Goal: Task Accomplishment & Management: Manage account settings

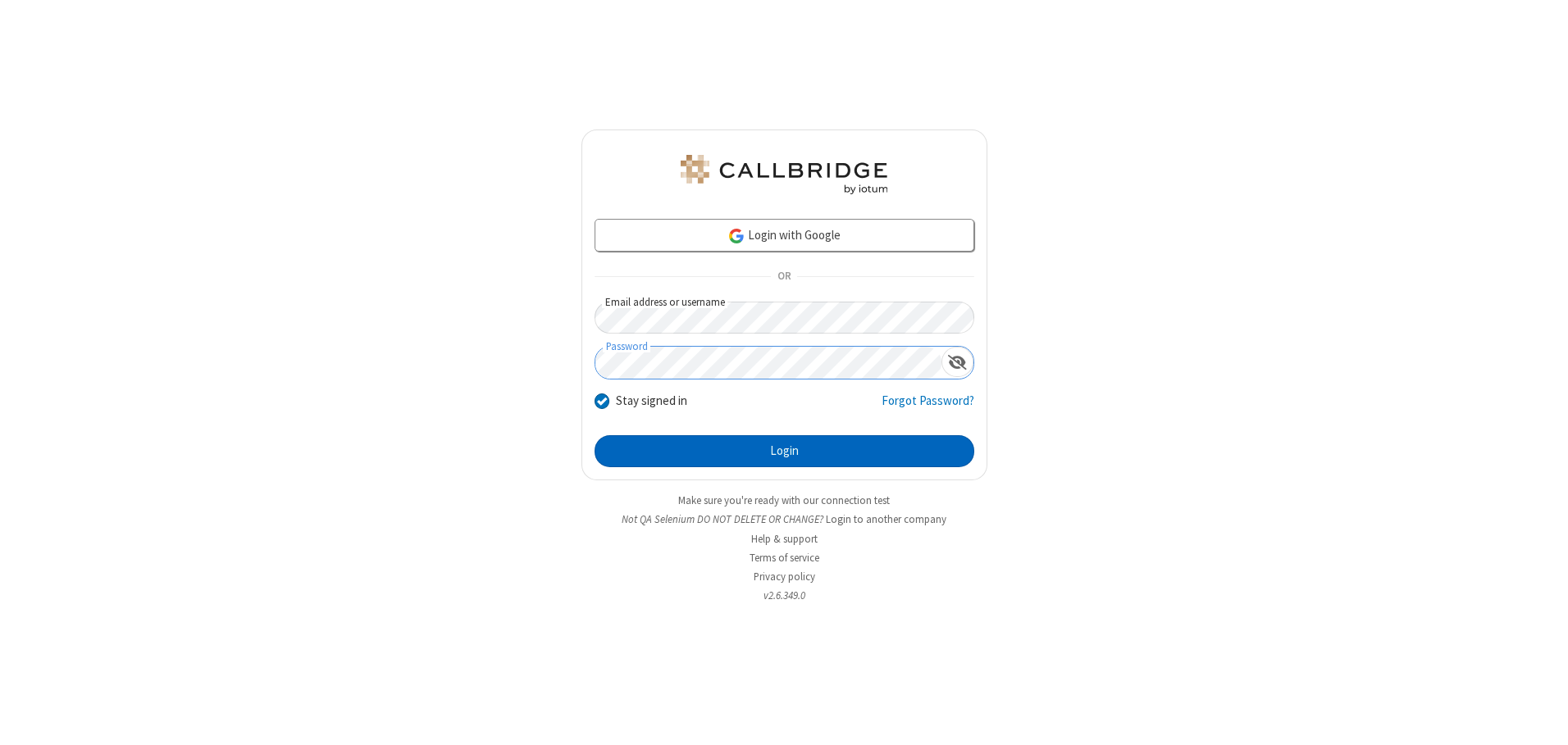
click at [784, 451] on button "Login" at bounding box center [784, 452] width 380 height 33
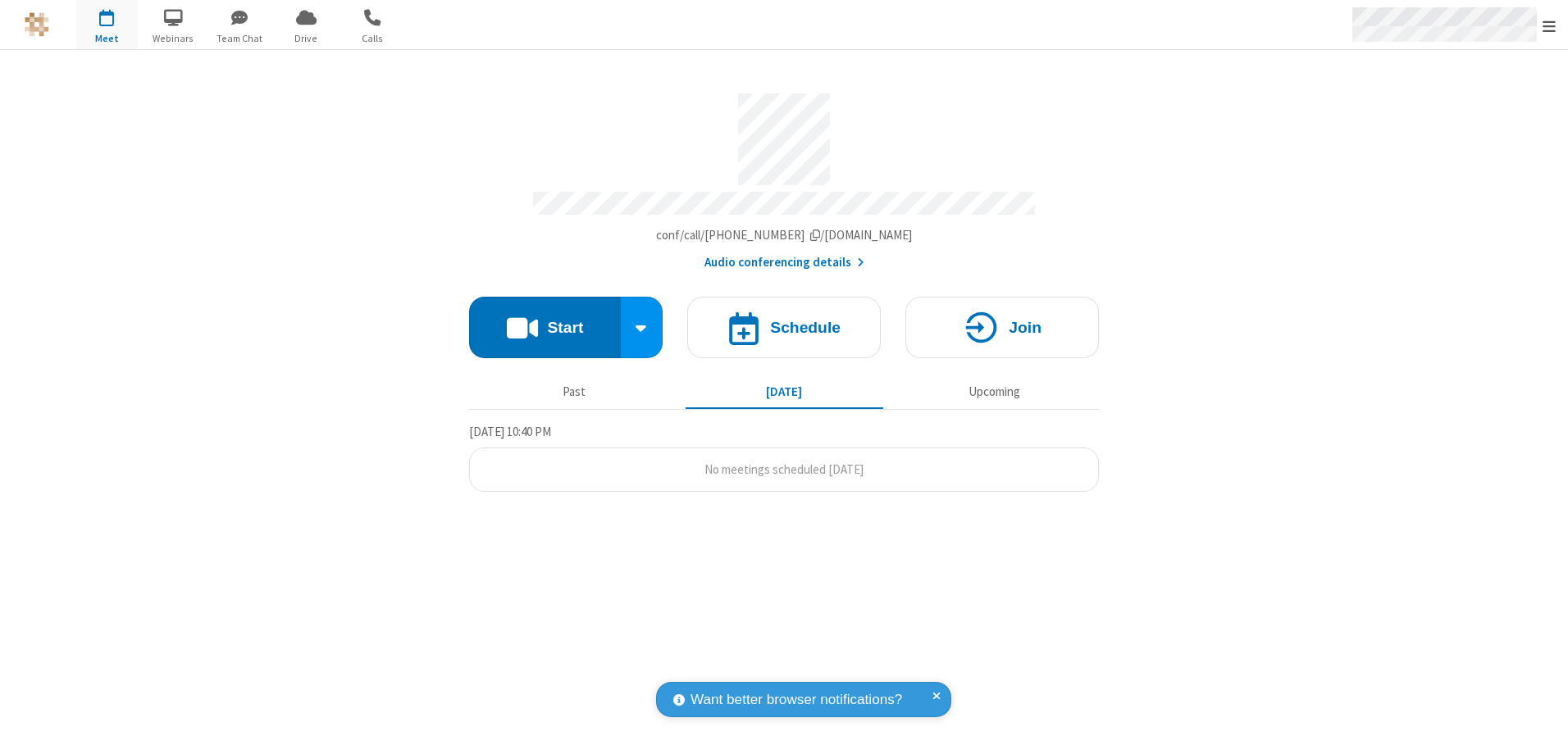
click at [1549, 25] on span "Open menu" at bounding box center [1549, 26] width 13 height 16
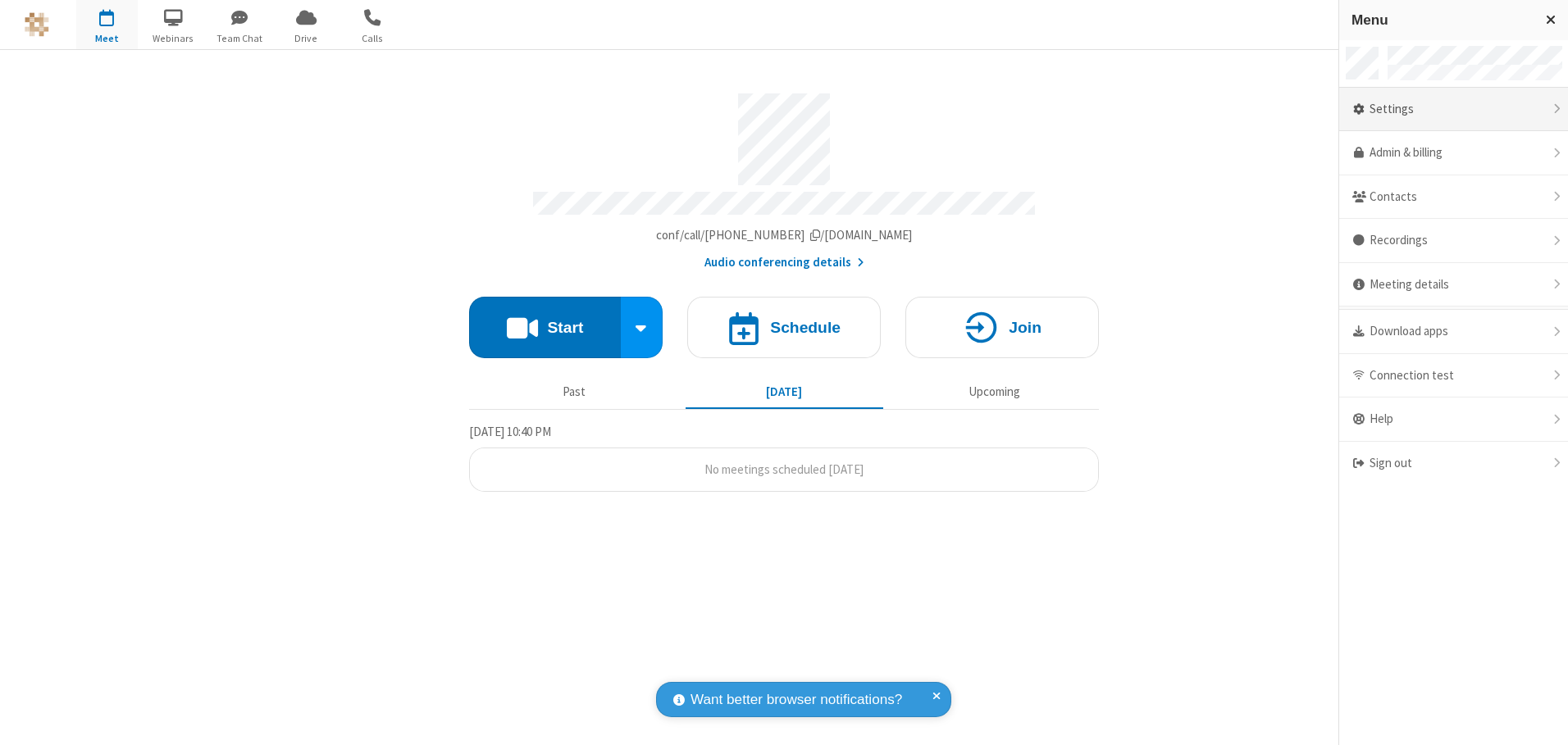
click at [1453, 109] on div "Settings" at bounding box center [1454, 110] width 229 height 44
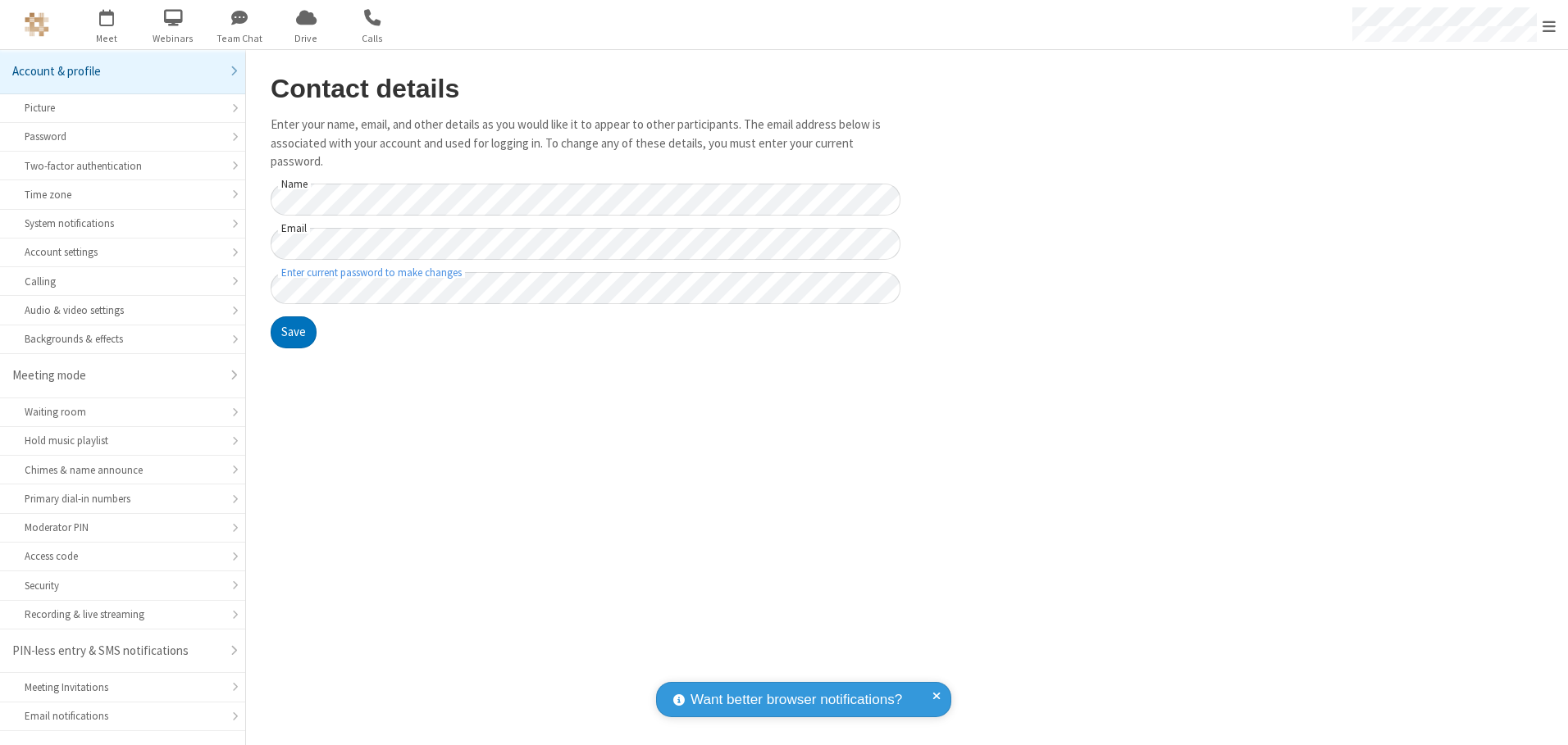
scroll to position [29, 0]
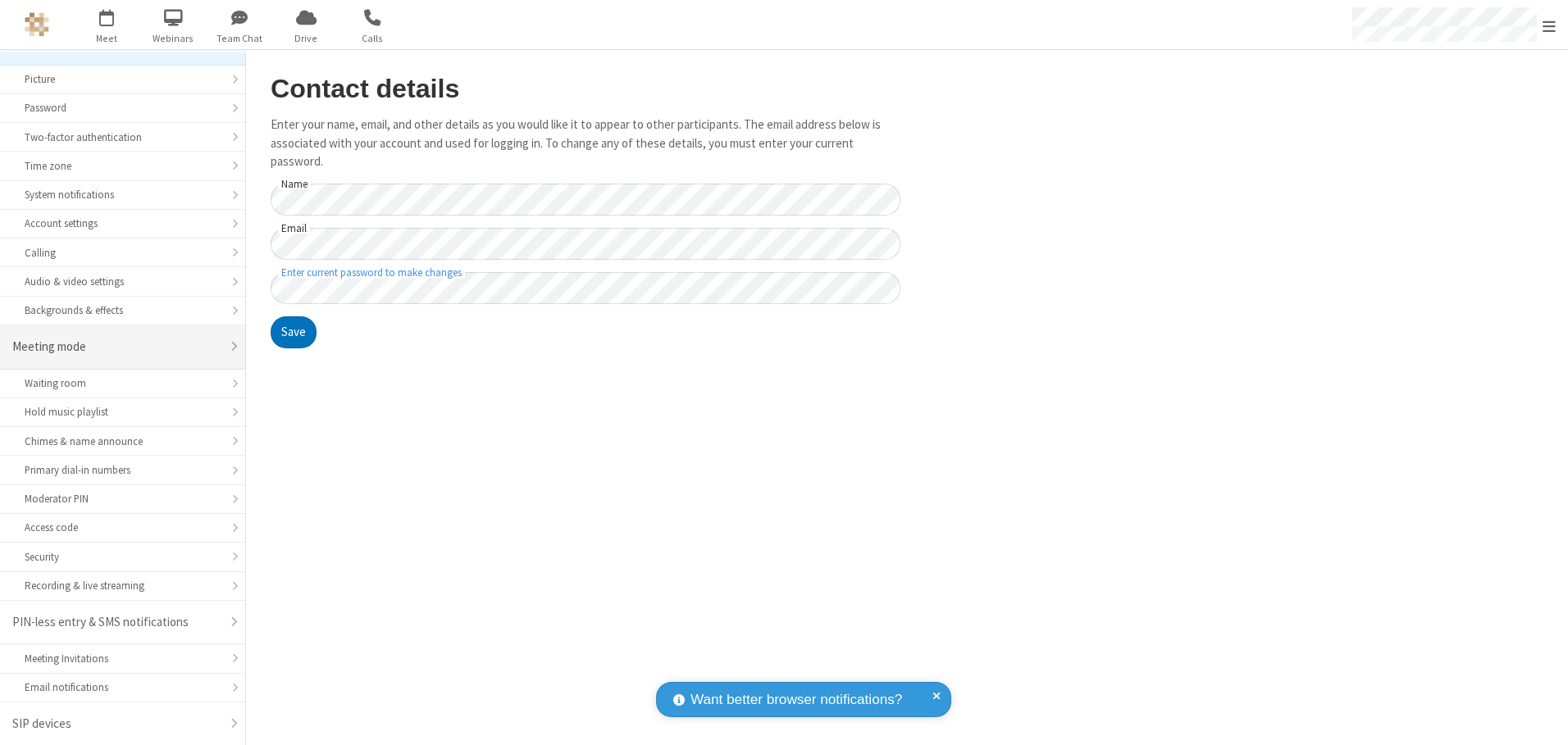
click at [116, 347] on div "Meeting mode" at bounding box center [116, 347] width 209 height 19
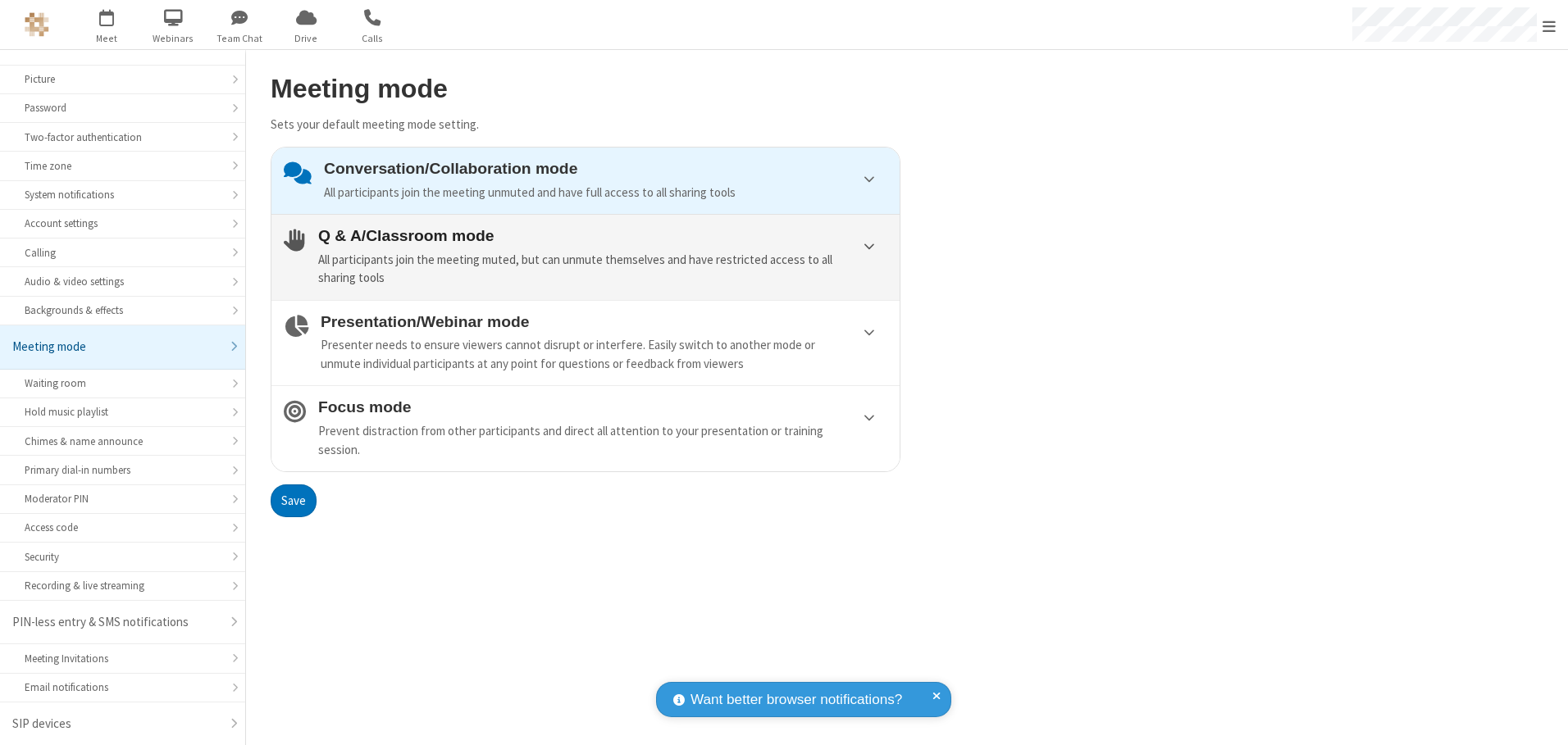
click at [585, 257] on div "All participants join the meeting muted, but can unmute themselves and have res…" at bounding box center [603, 269] width 569 height 37
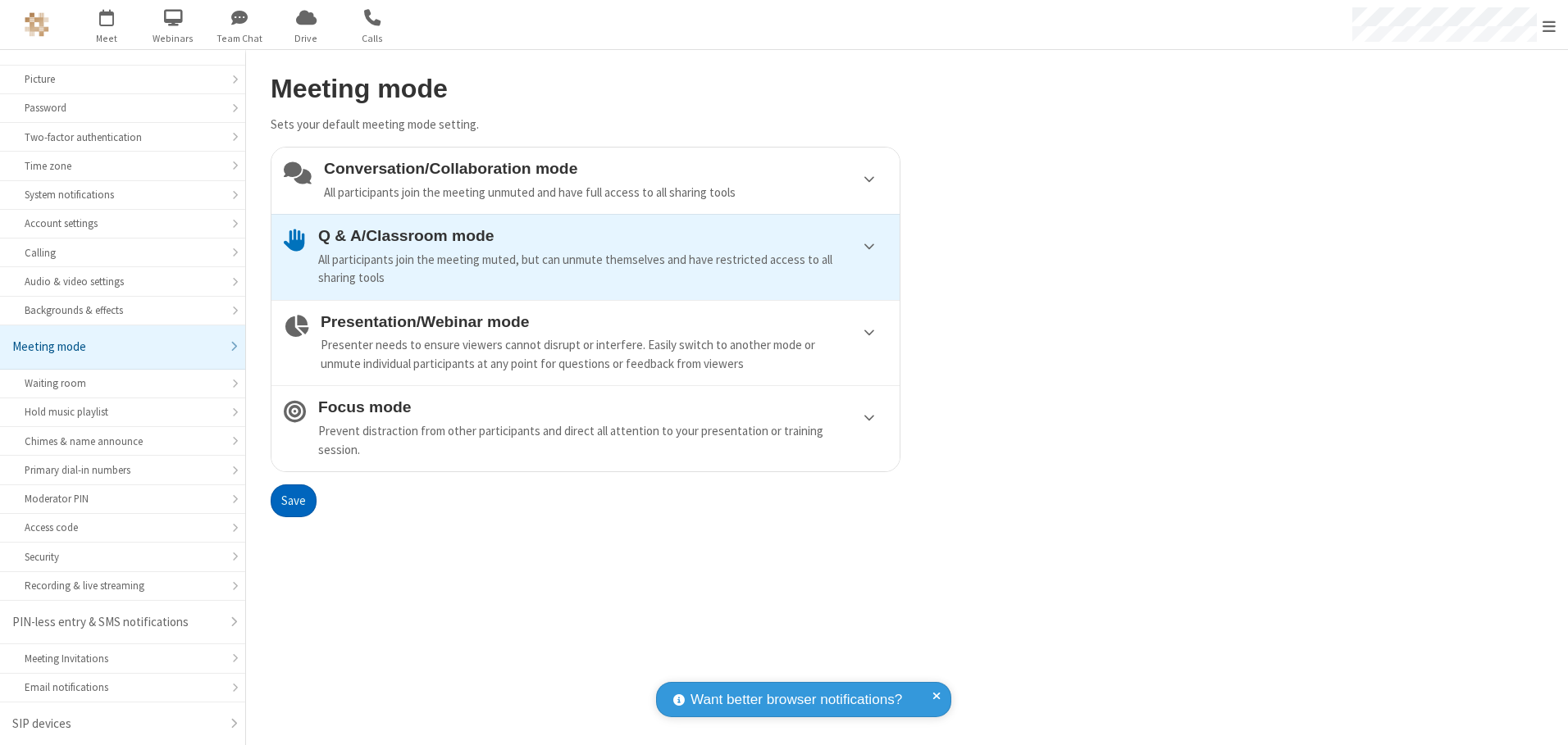
click at [292, 500] on button "Save" at bounding box center [293, 501] width 46 height 33
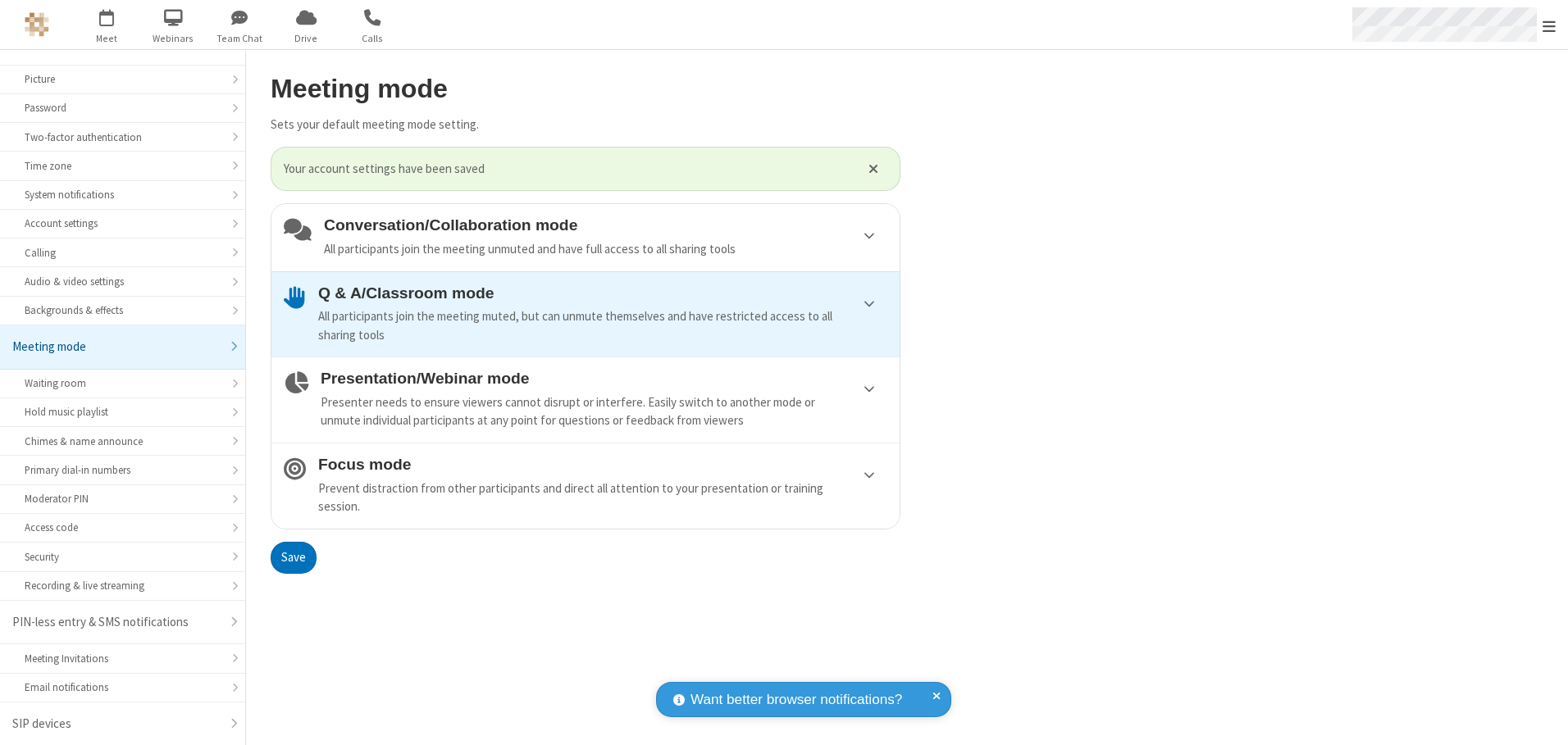
click at [1549, 25] on span "Open menu" at bounding box center [1549, 26] width 13 height 16
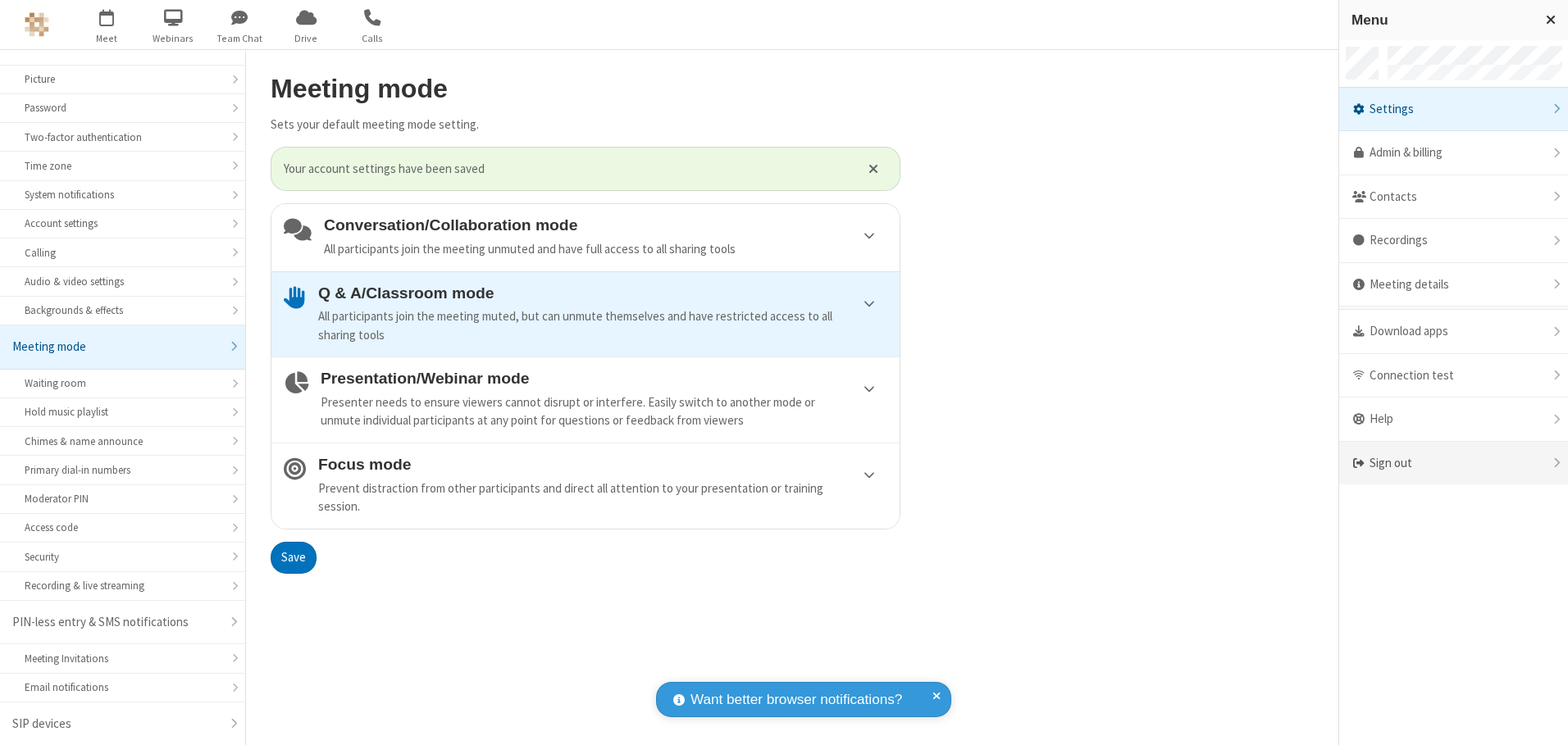
click at [1453, 463] on div "Sign out" at bounding box center [1454, 463] width 229 height 43
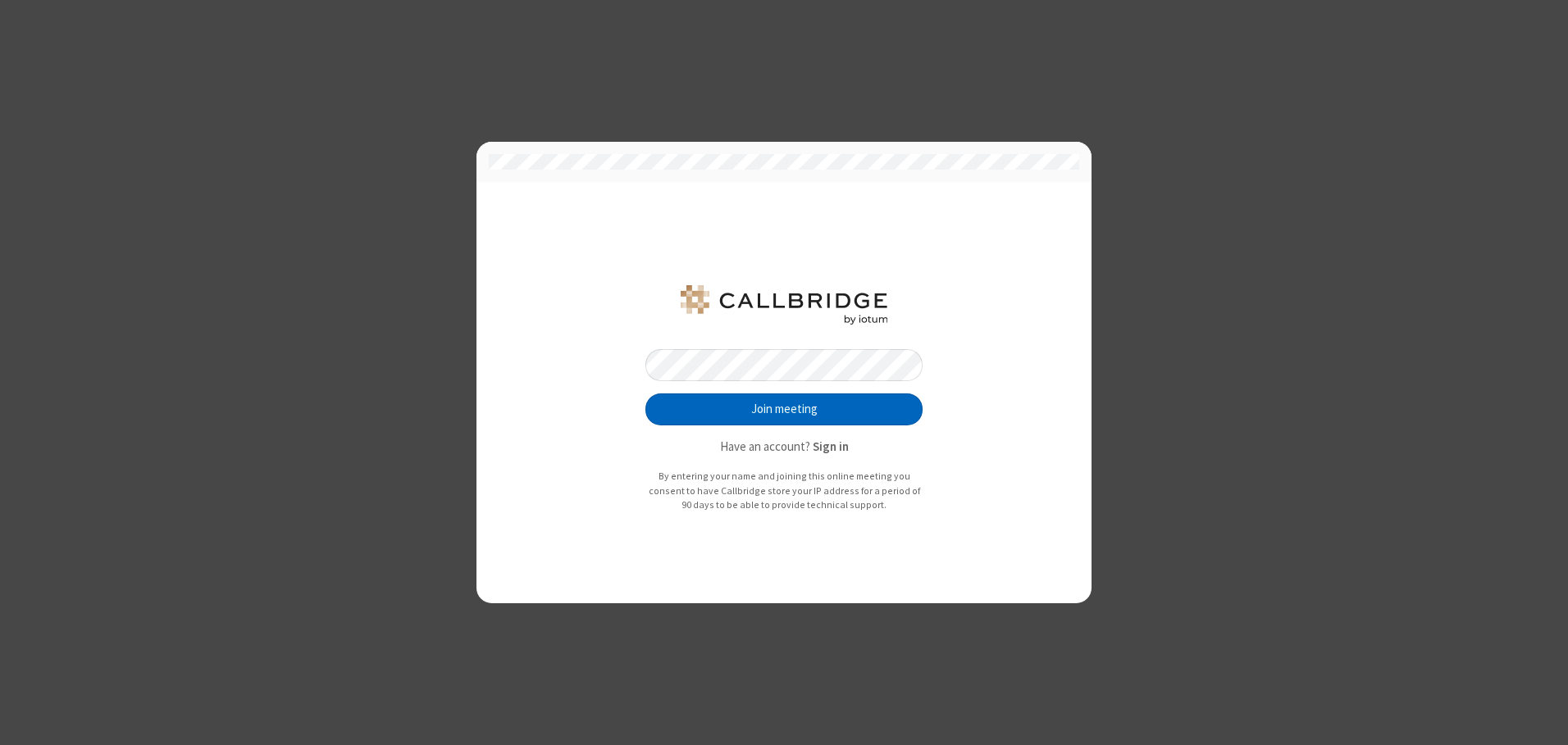
click at [784, 410] on button "Join meeting" at bounding box center [784, 410] width 277 height 33
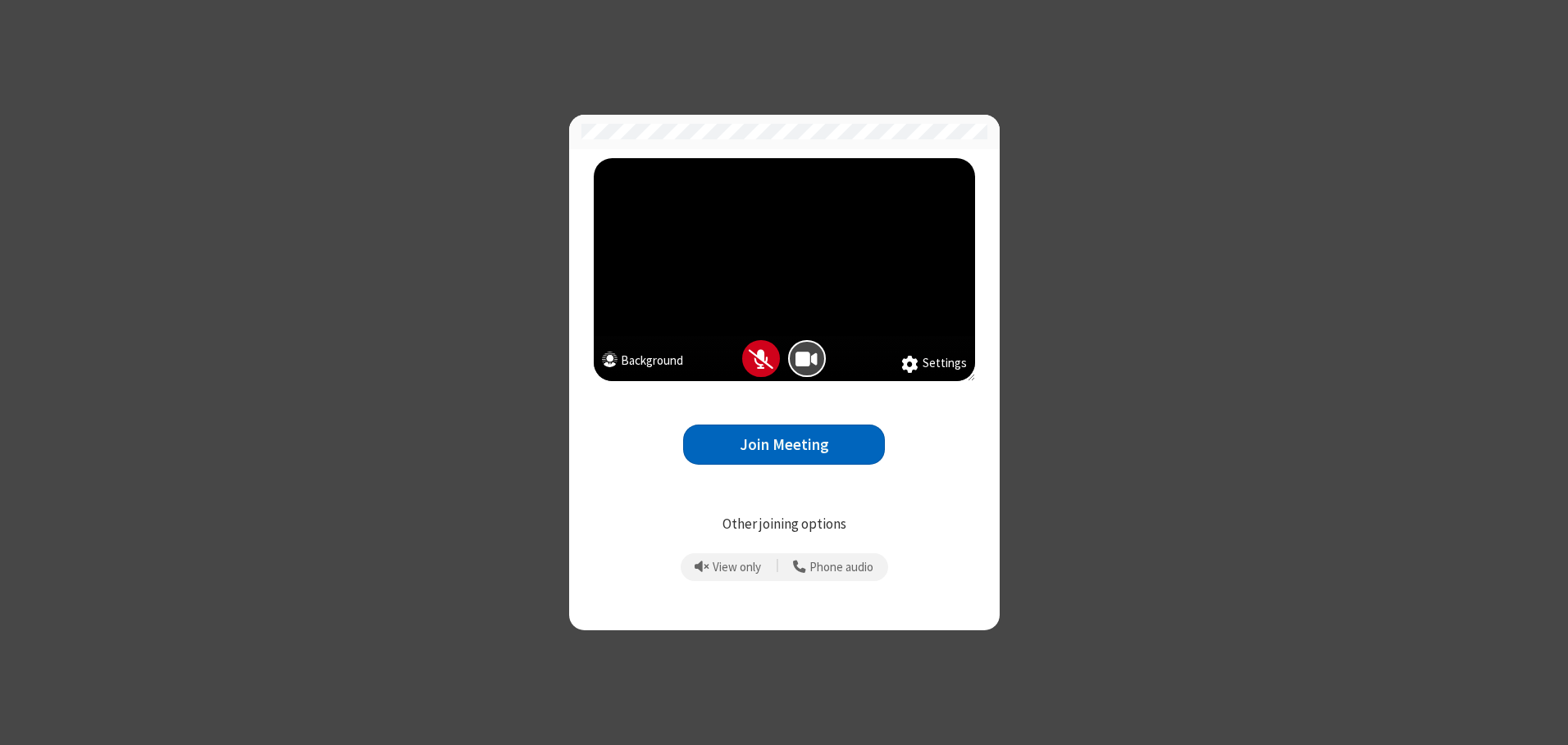
click at [784, 444] on button "Join Meeting" at bounding box center [784, 445] width 202 height 40
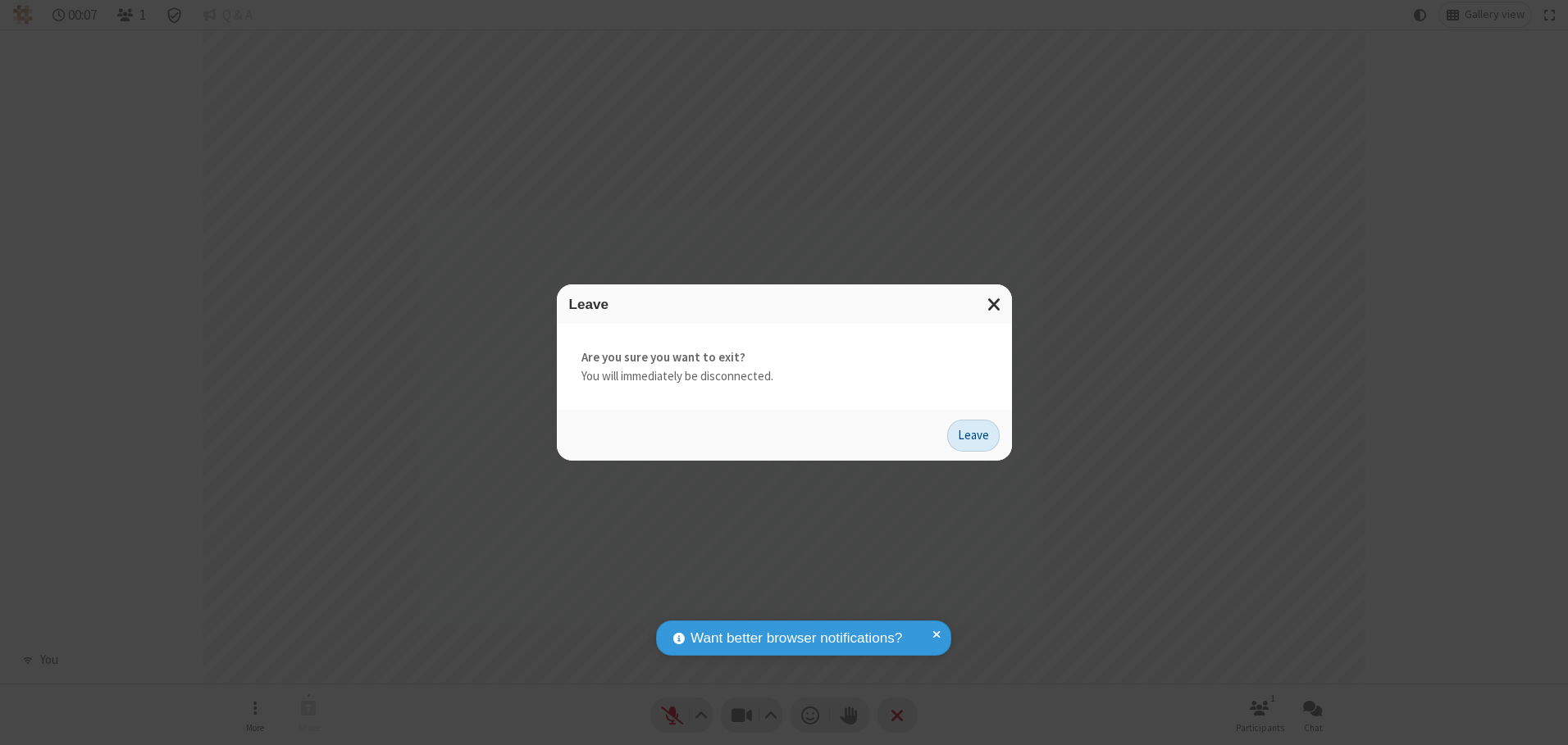
click at [973, 435] on button "Leave" at bounding box center [973, 436] width 53 height 33
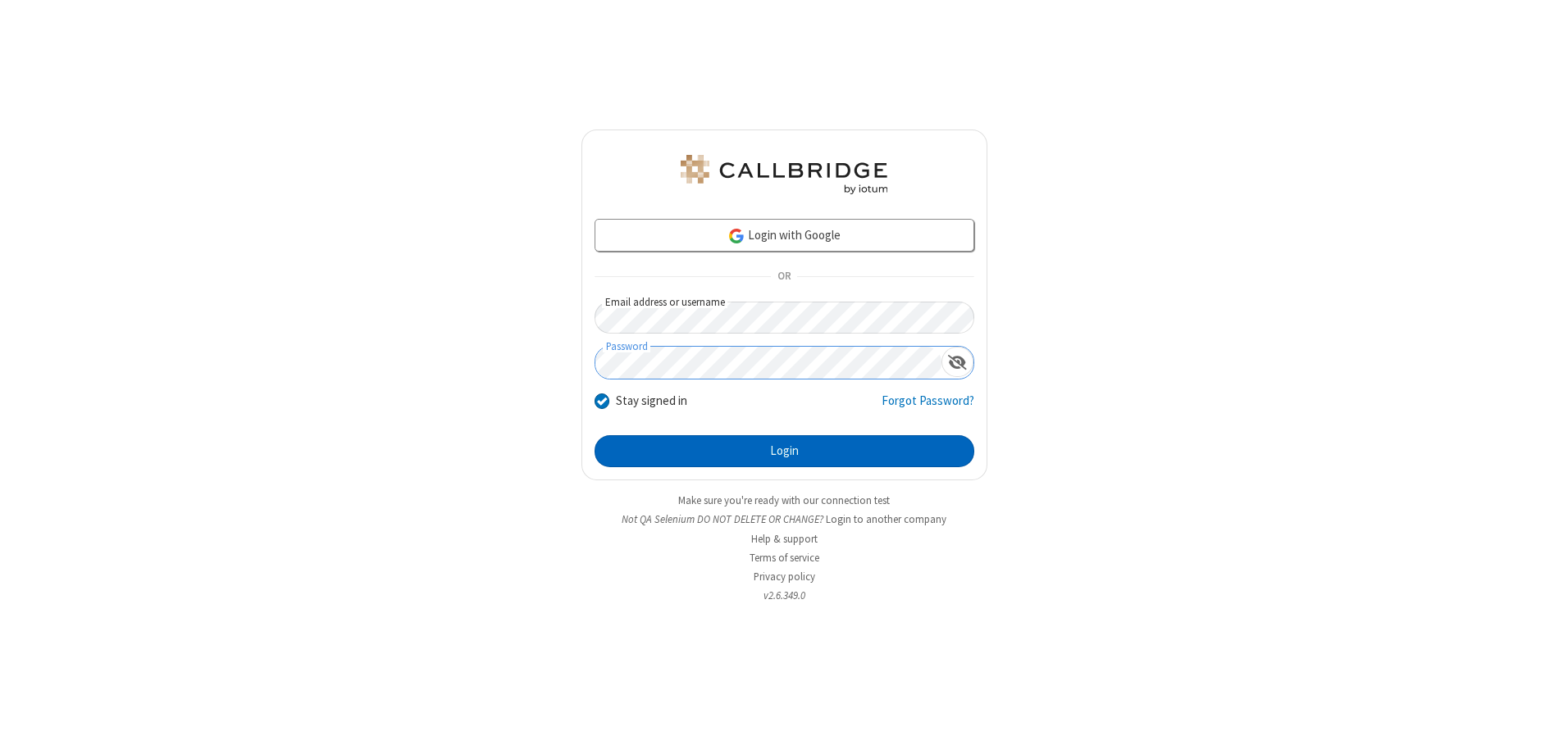
click at [784, 451] on button "Login" at bounding box center [784, 452] width 380 height 33
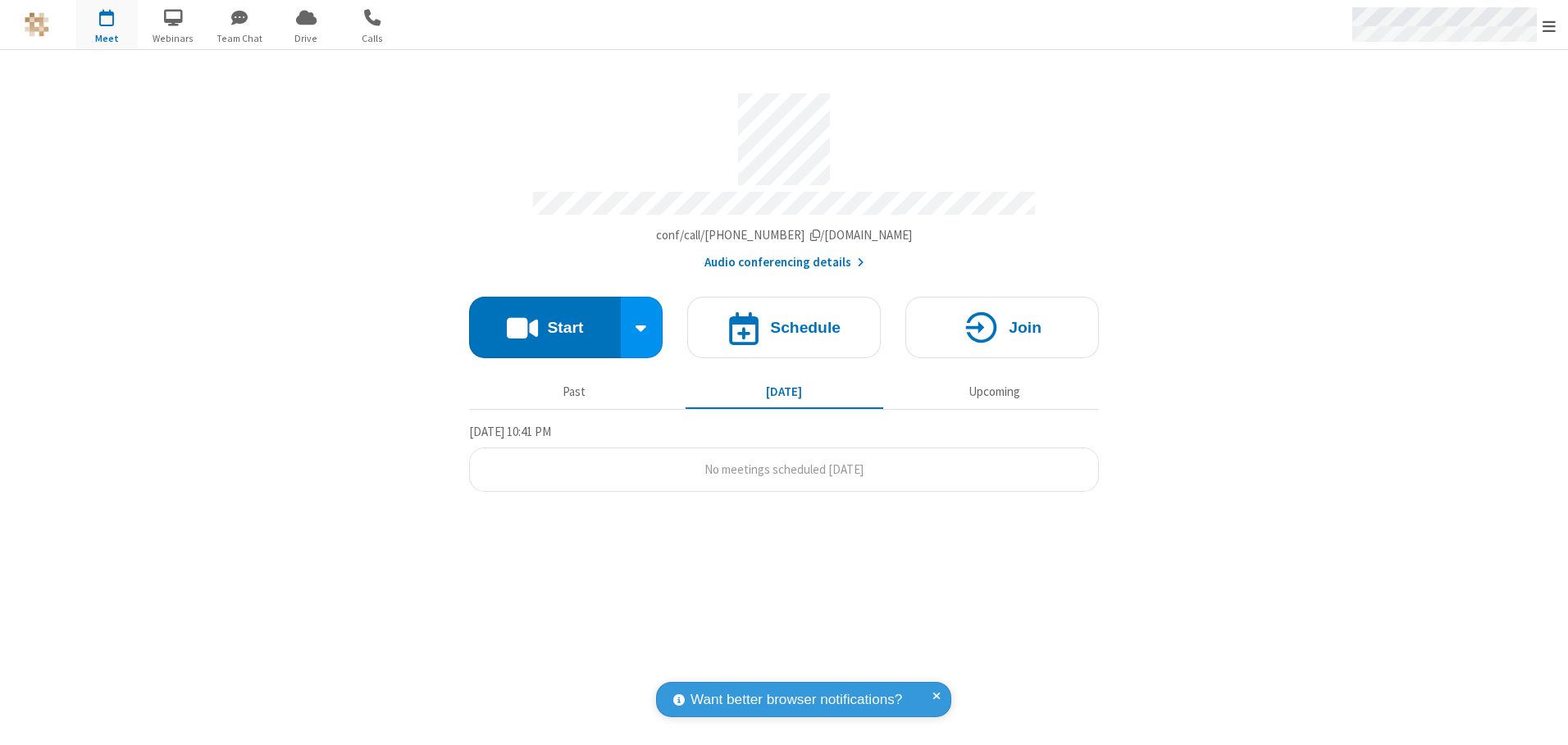
click at [1549, 25] on span "Open menu" at bounding box center [1549, 26] width 13 height 16
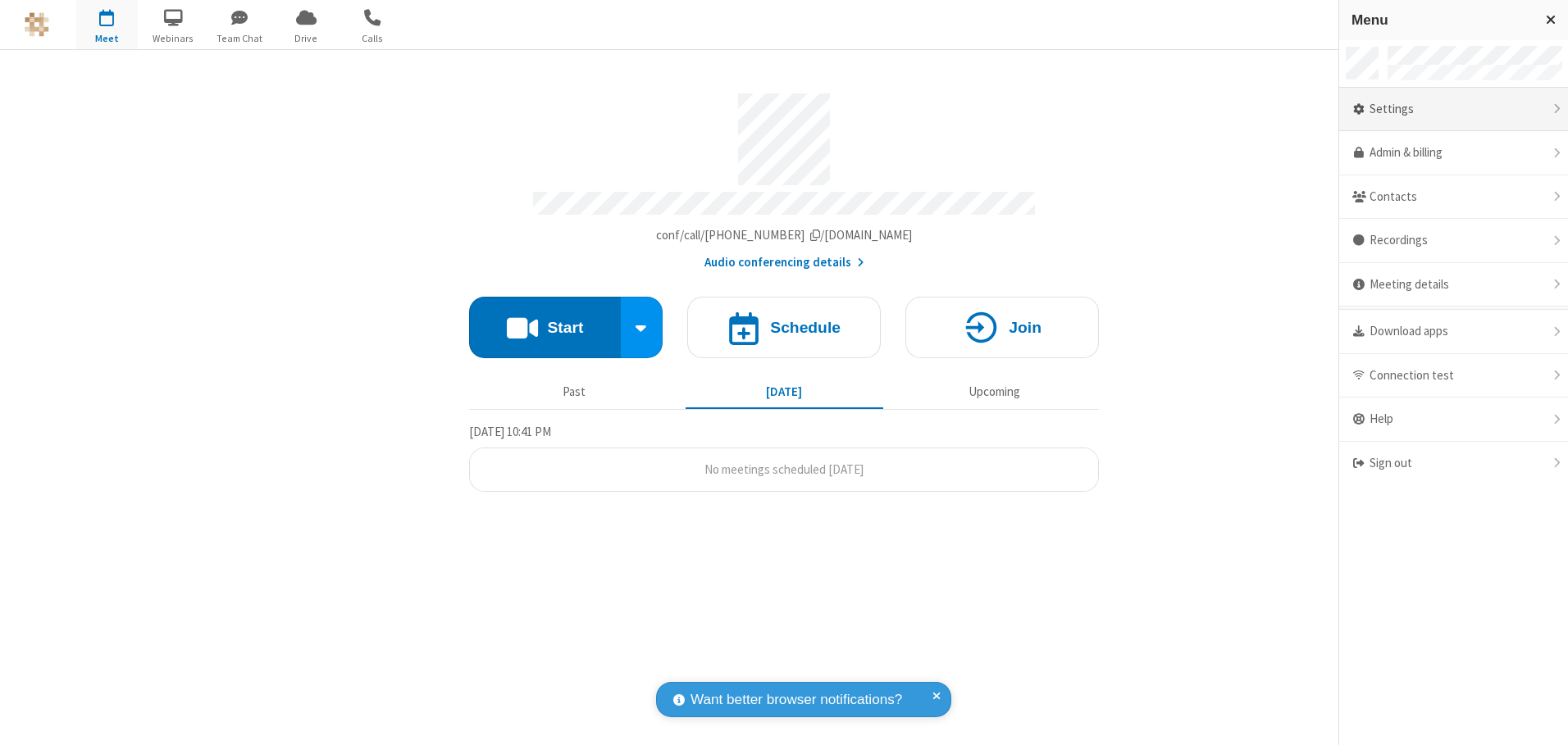
click at [1453, 109] on div "Settings" at bounding box center [1454, 110] width 229 height 44
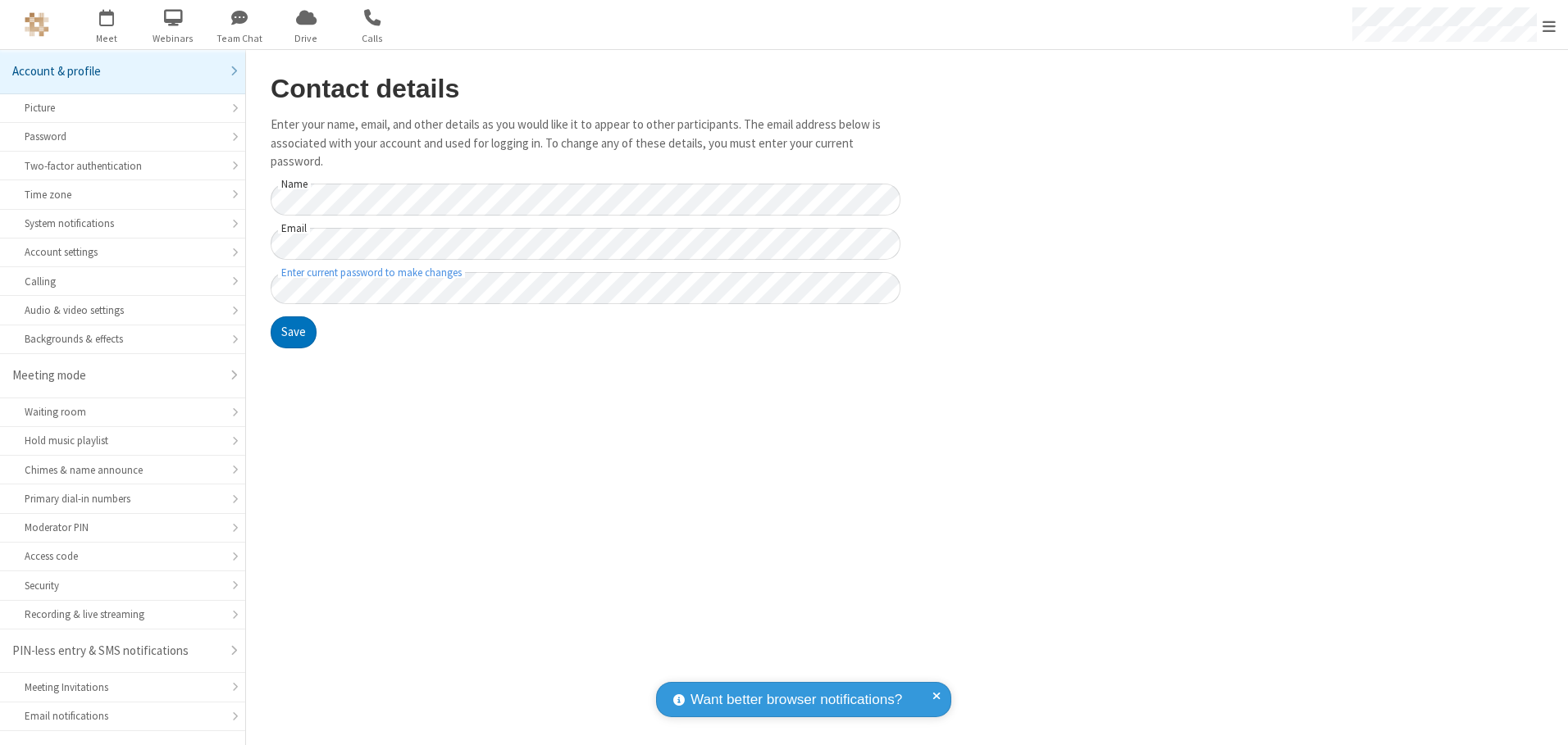
scroll to position [29, 0]
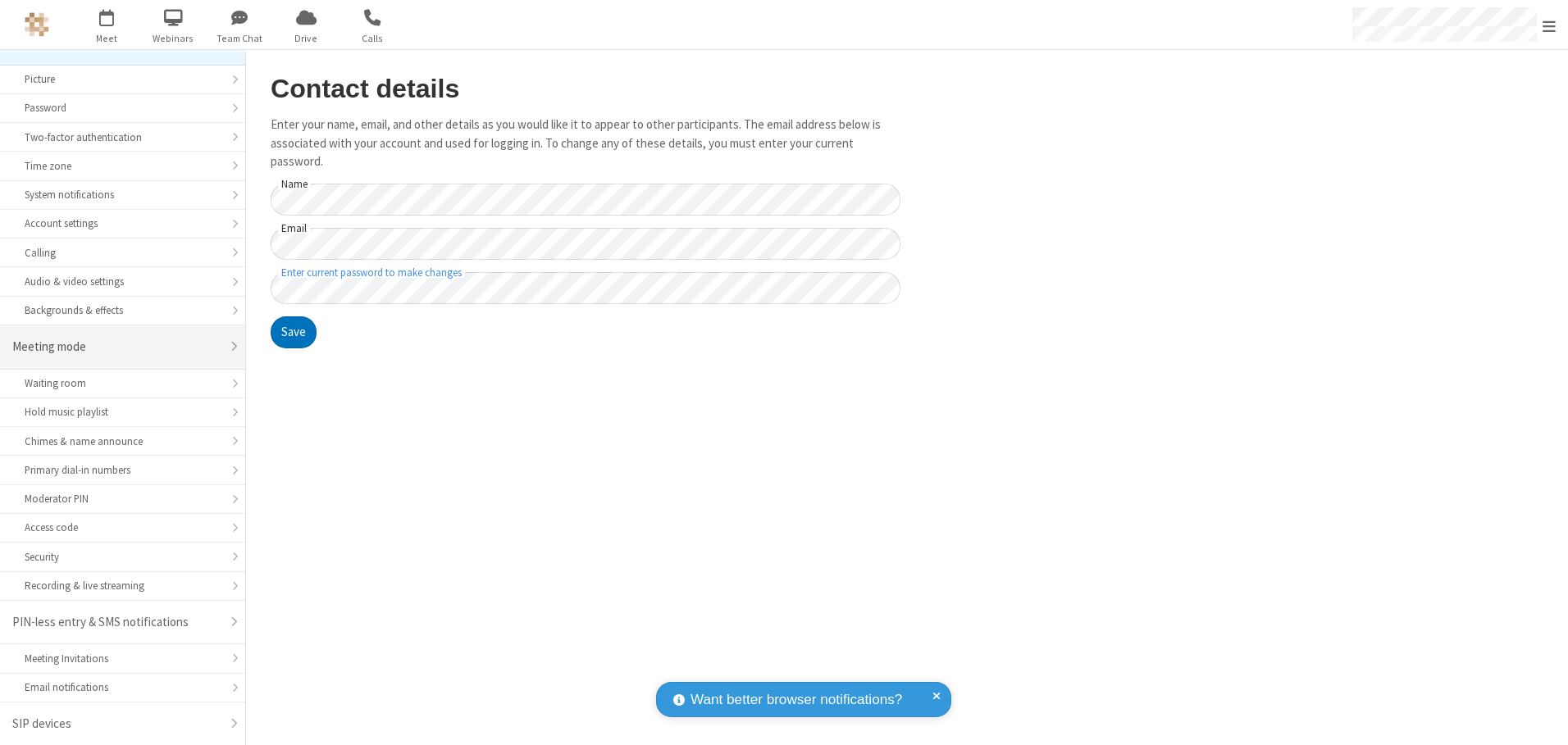
click at [116, 347] on div "Meeting mode" at bounding box center [116, 347] width 209 height 19
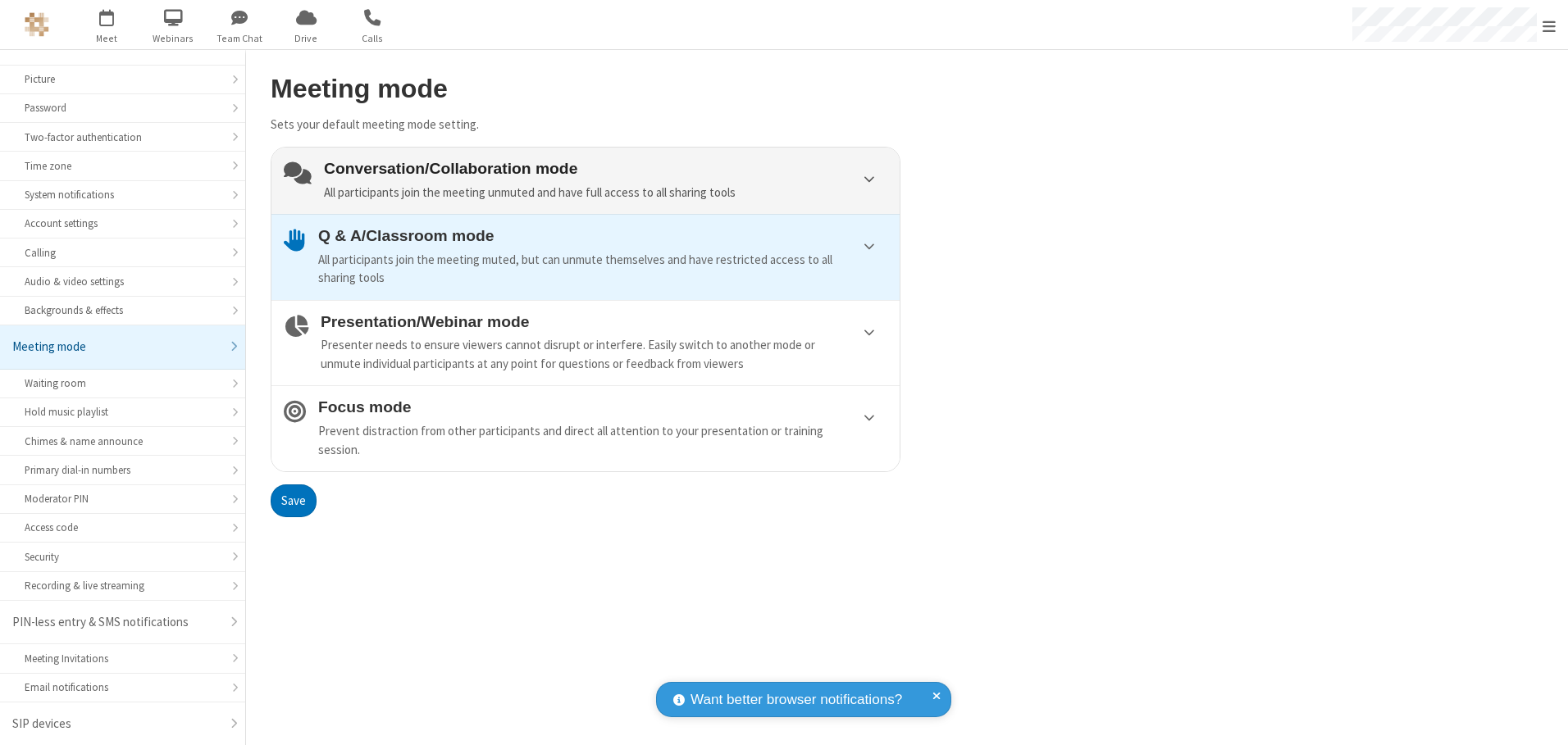
click at [585, 181] on div "Conversation/Collaboration mode All participants join the meeting unmuted and h…" at bounding box center [606, 180] width 563 height 41
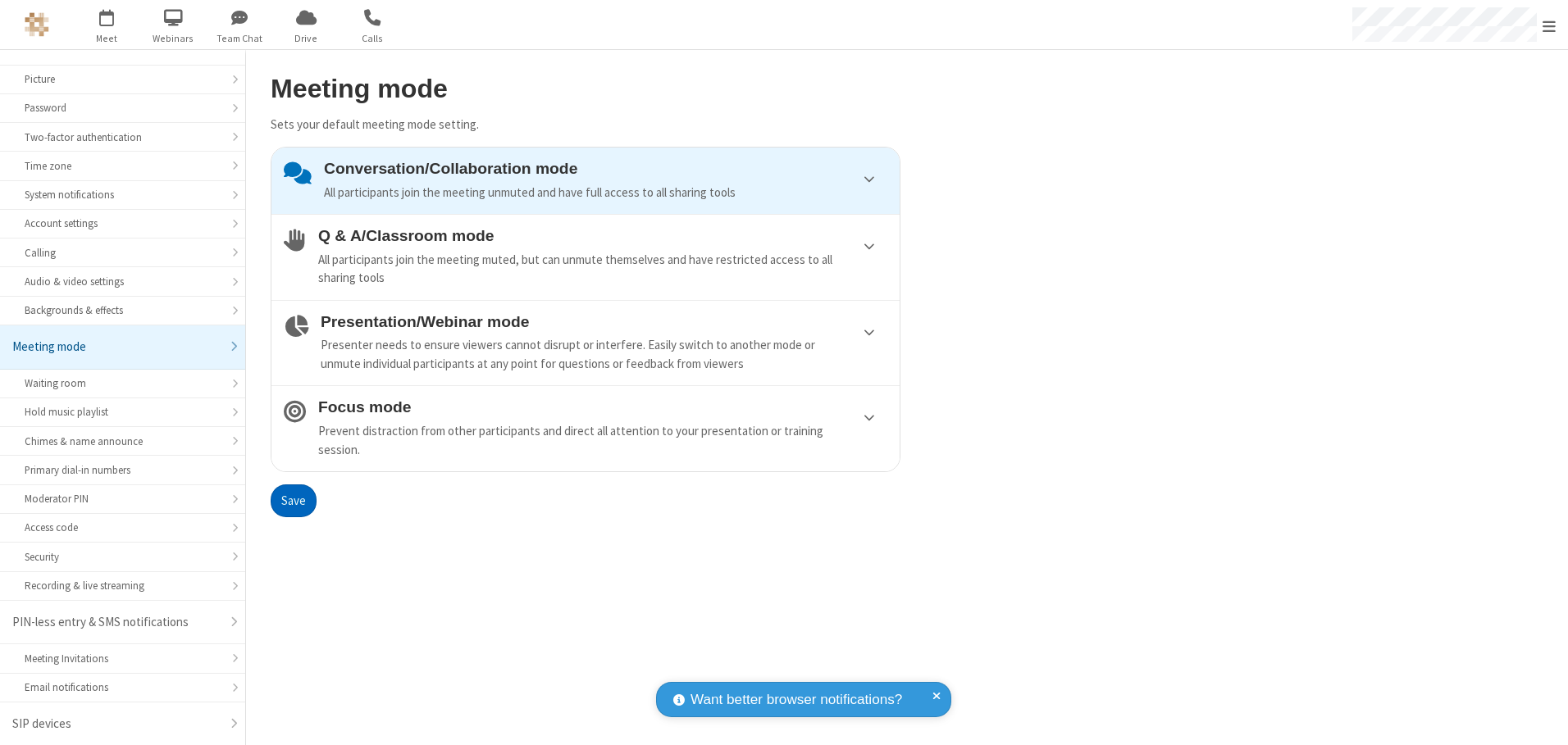
click at [292, 500] on button "Save" at bounding box center [293, 501] width 46 height 33
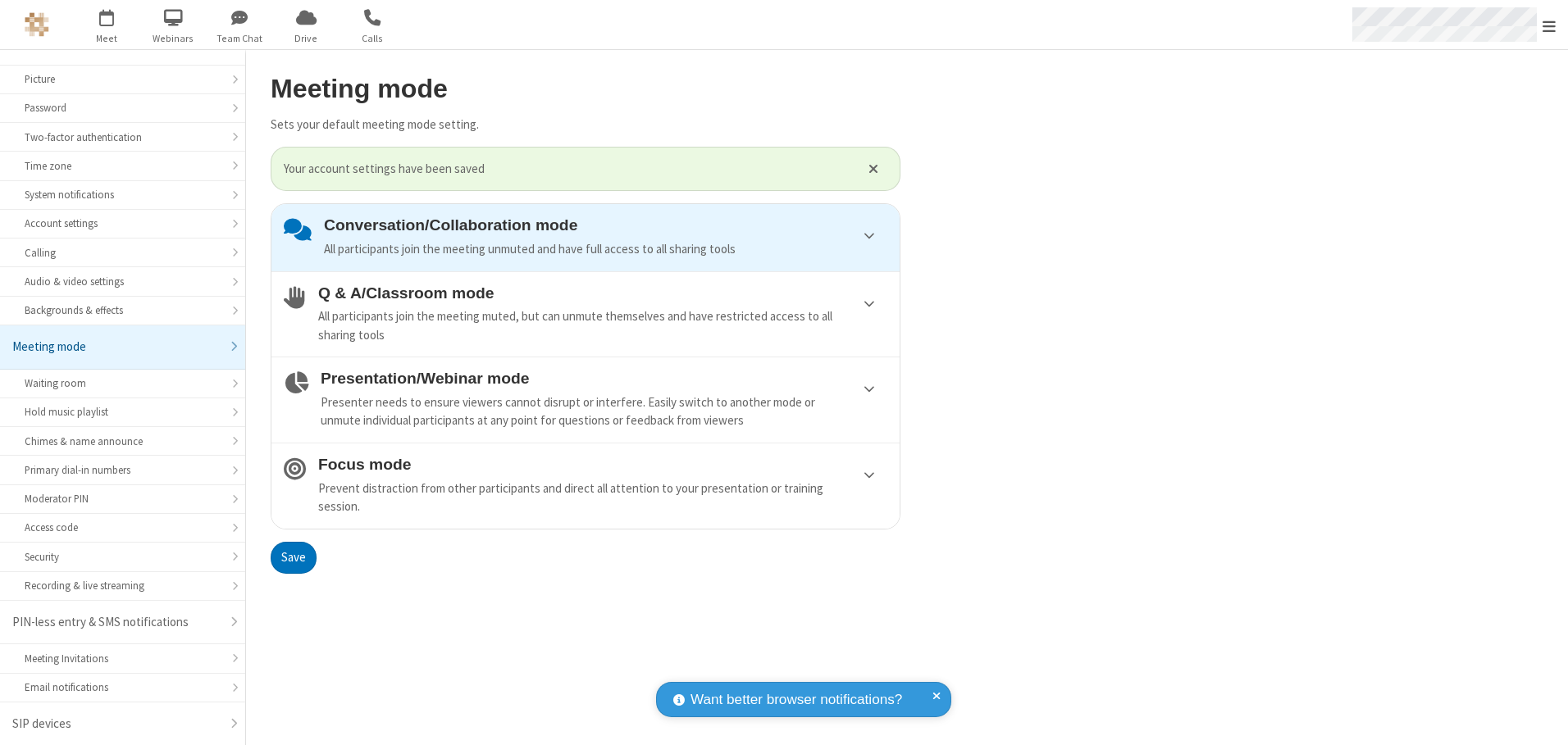
click at [1549, 25] on span "Open menu" at bounding box center [1549, 26] width 13 height 16
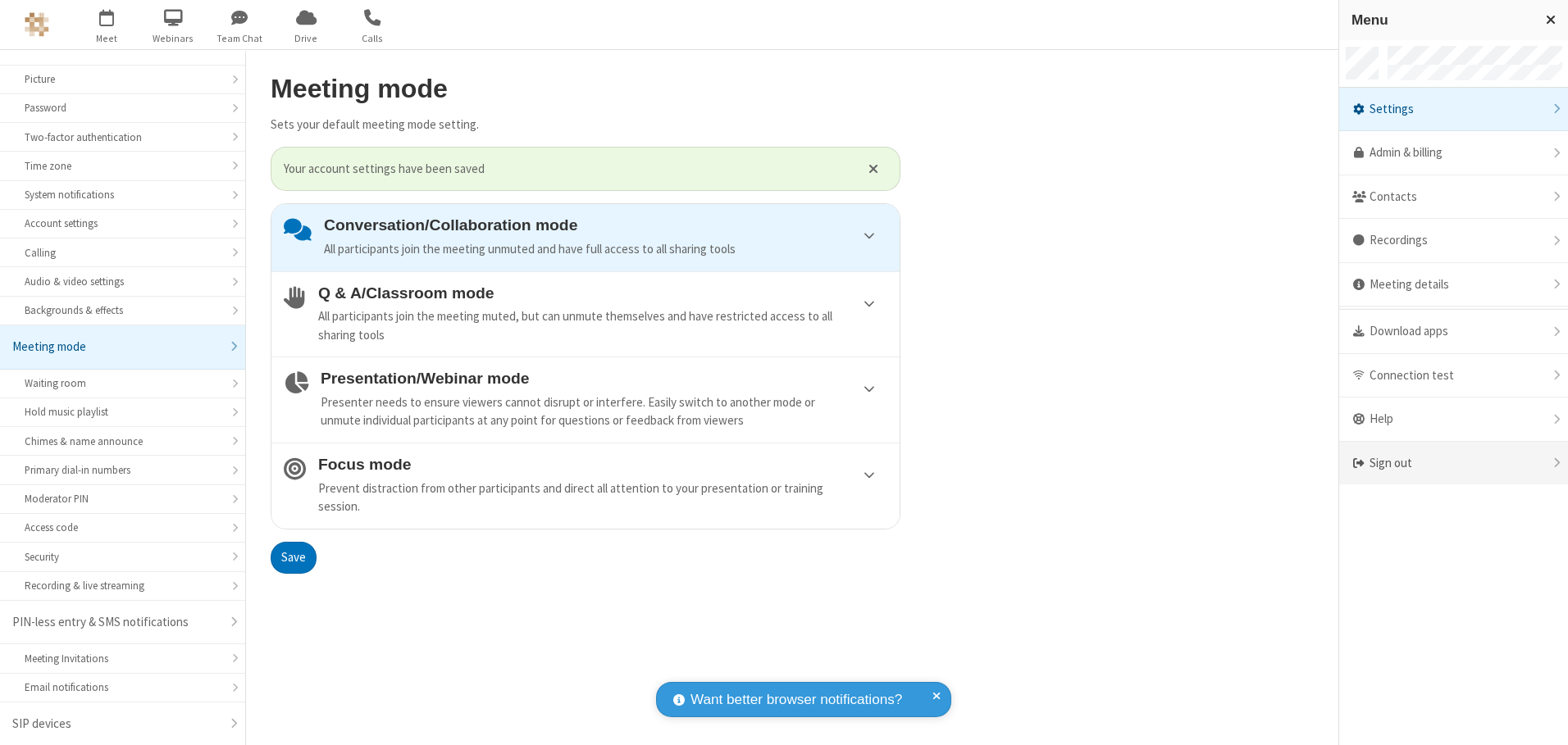
click at [1453, 463] on div "Sign out" at bounding box center [1454, 463] width 229 height 43
